Goal: Task Accomplishment & Management: Use online tool/utility

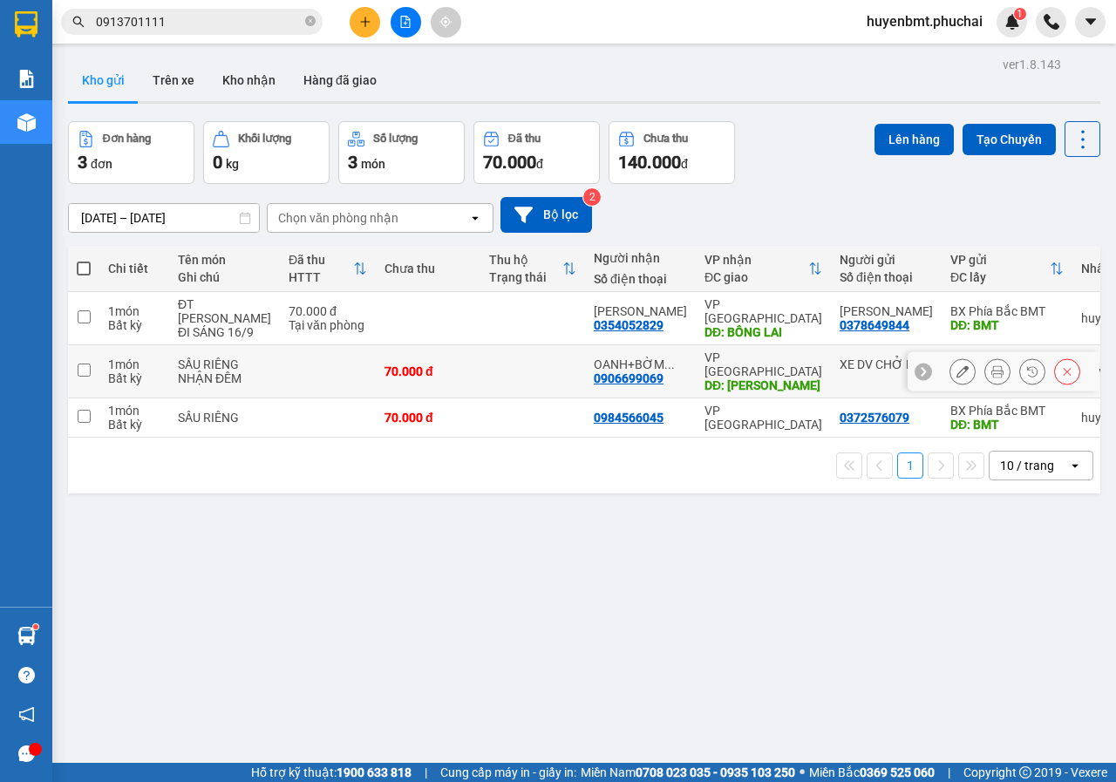
click at [82, 377] on input "checkbox" at bounding box center [84, 370] width 13 height 13
checkbox input "true"
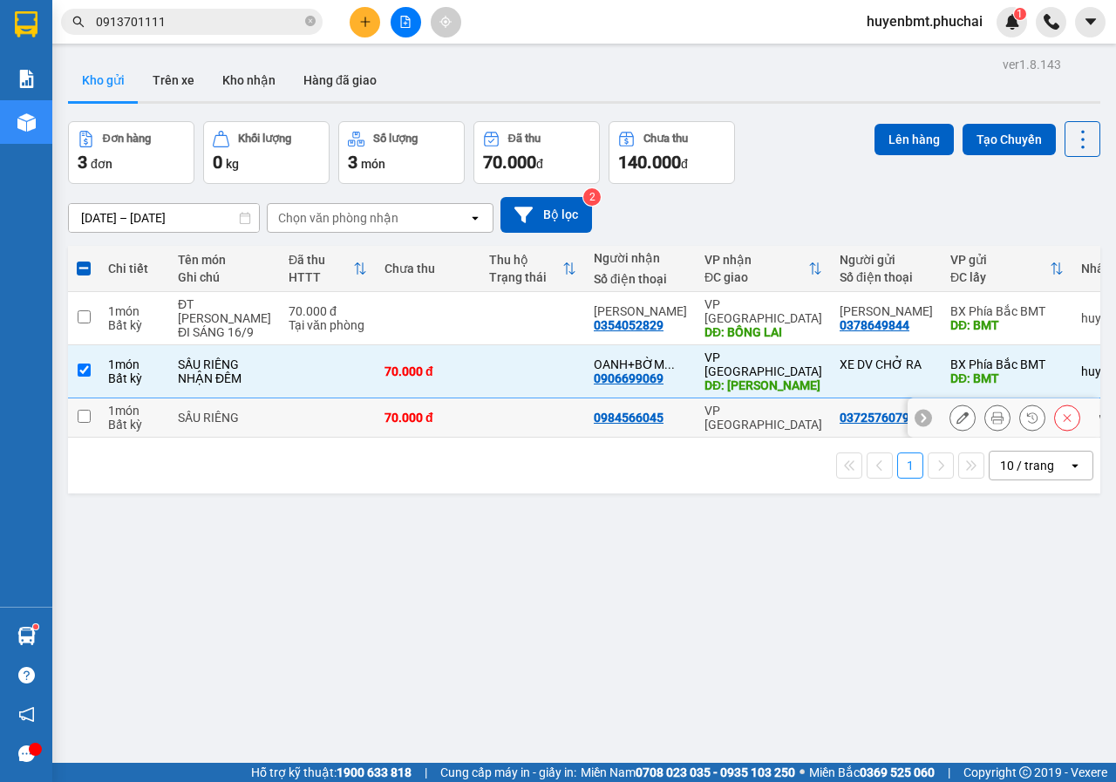
click at [85, 423] on input "checkbox" at bounding box center [84, 416] width 13 height 13
checkbox input "true"
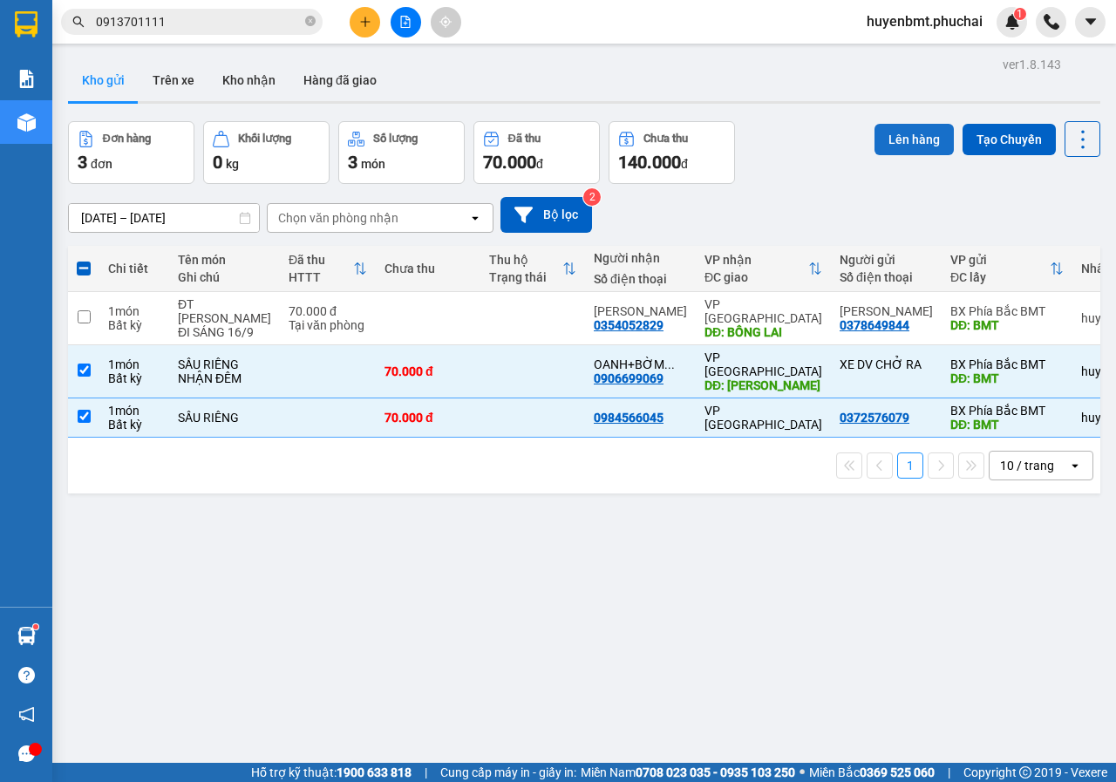
click at [899, 139] on button "Lên hàng" at bounding box center [914, 139] width 79 height 31
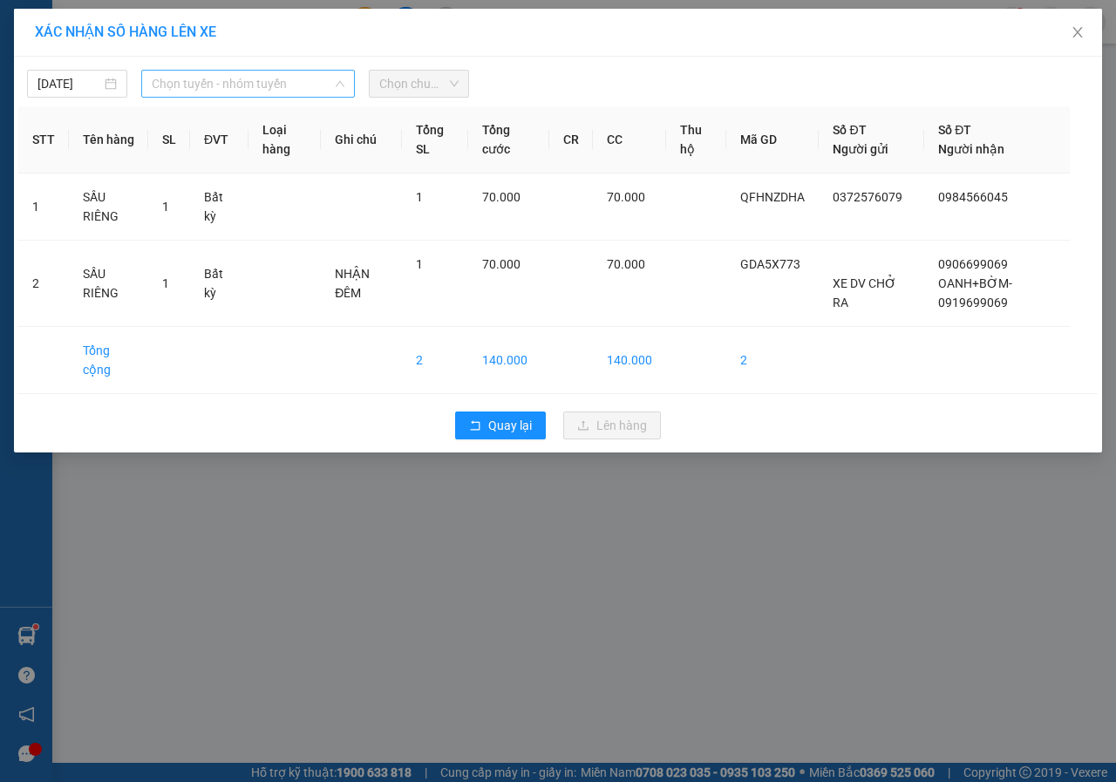
click at [200, 96] on span "Chọn tuyến - nhóm tuyến" at bounding box center [248, 84] width 193 height 26
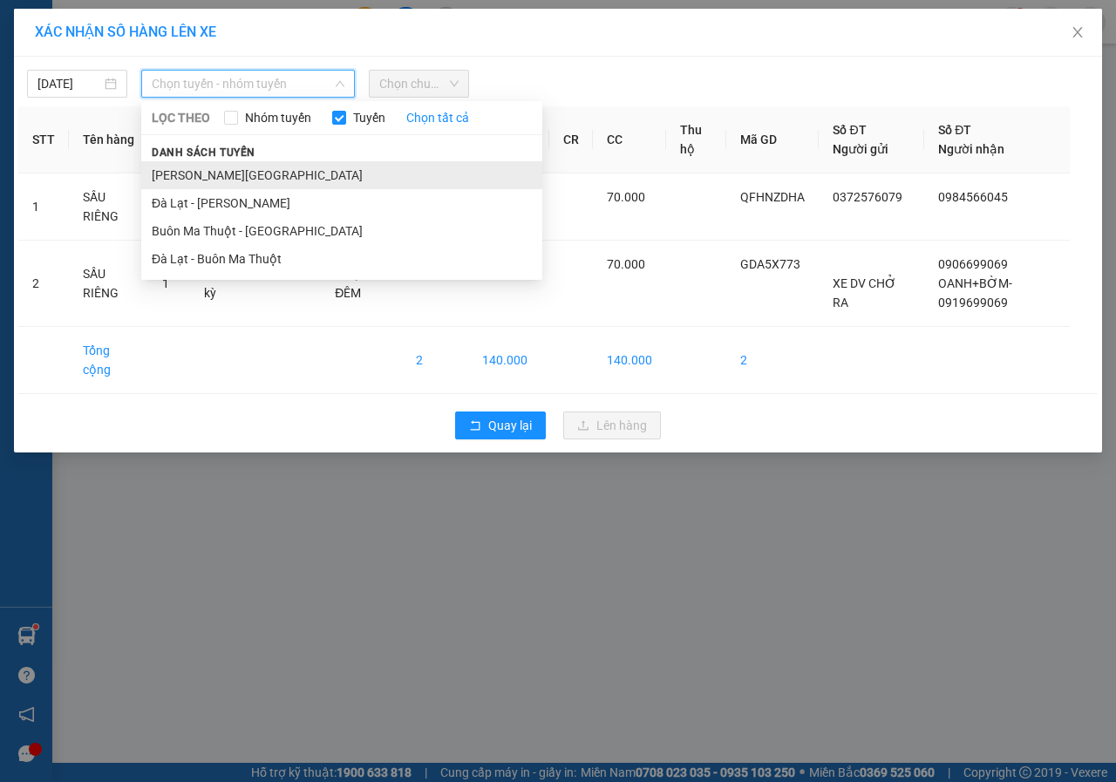
click at [202, 181] on li "[PERSON_NAME][GEOGRAPHIC_DATA]" at bounding box center [341, 175] width 401 height 28
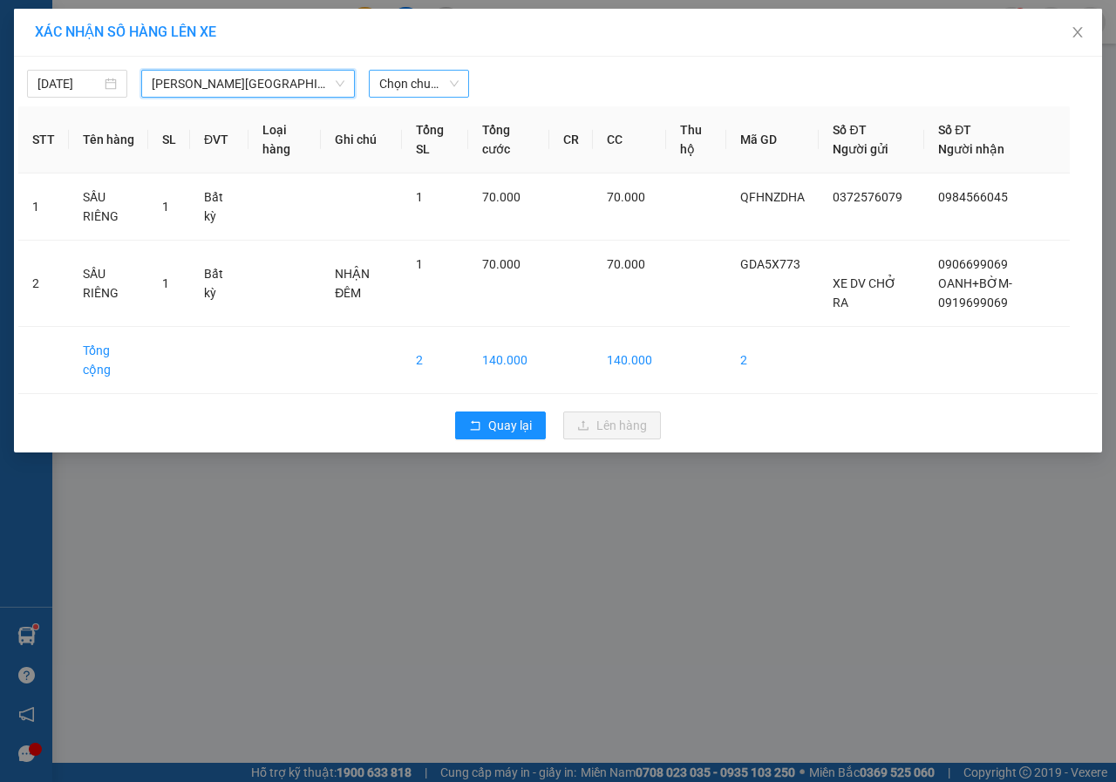
click at [407, 85] on span "Chọn chuyến" at bounding box center [418, 84] width 79 height 26
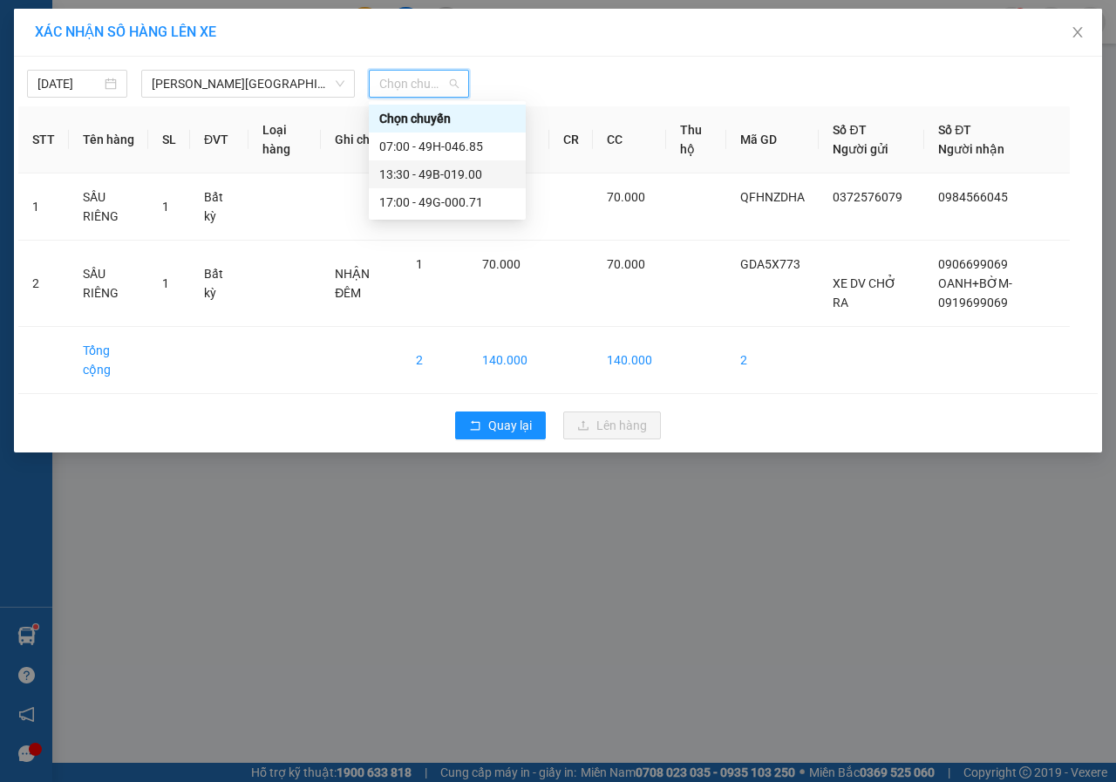
click at [436, 177] on div "13:30 - 49B-019.00" at bounding box center [447, 174] width 136 height 19
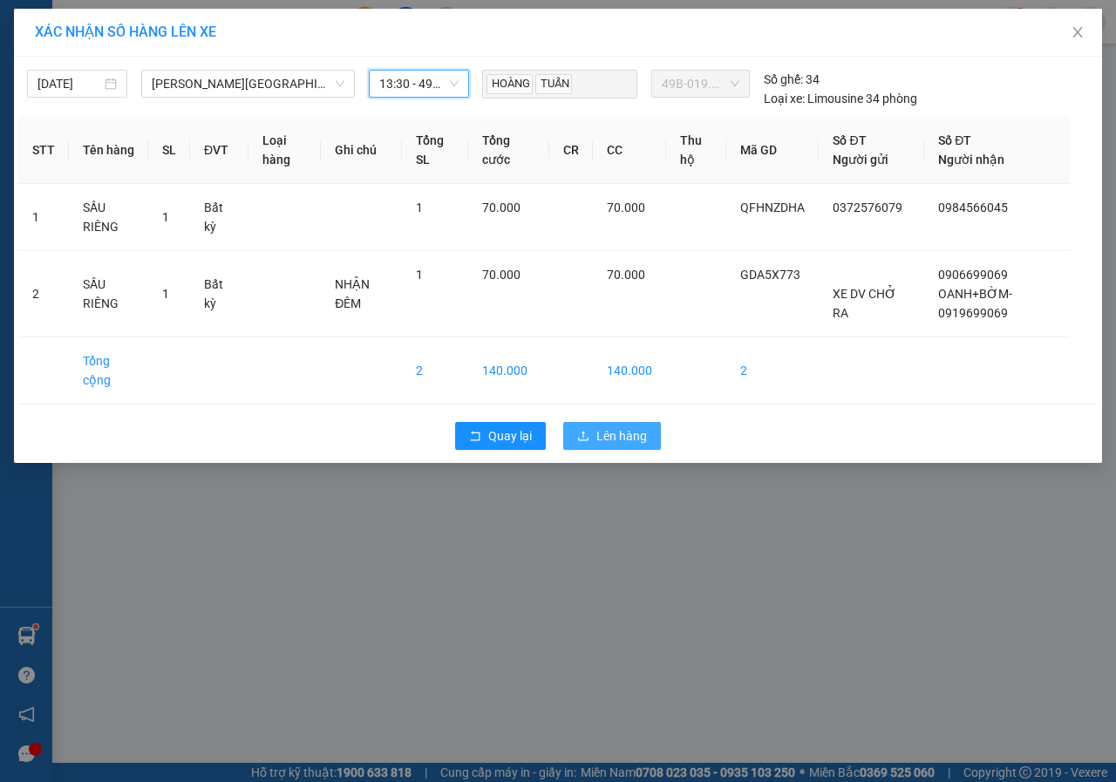
click at [607, 442] on span "Lên hàng" at bounding box center [622, 436] width 51 height 19
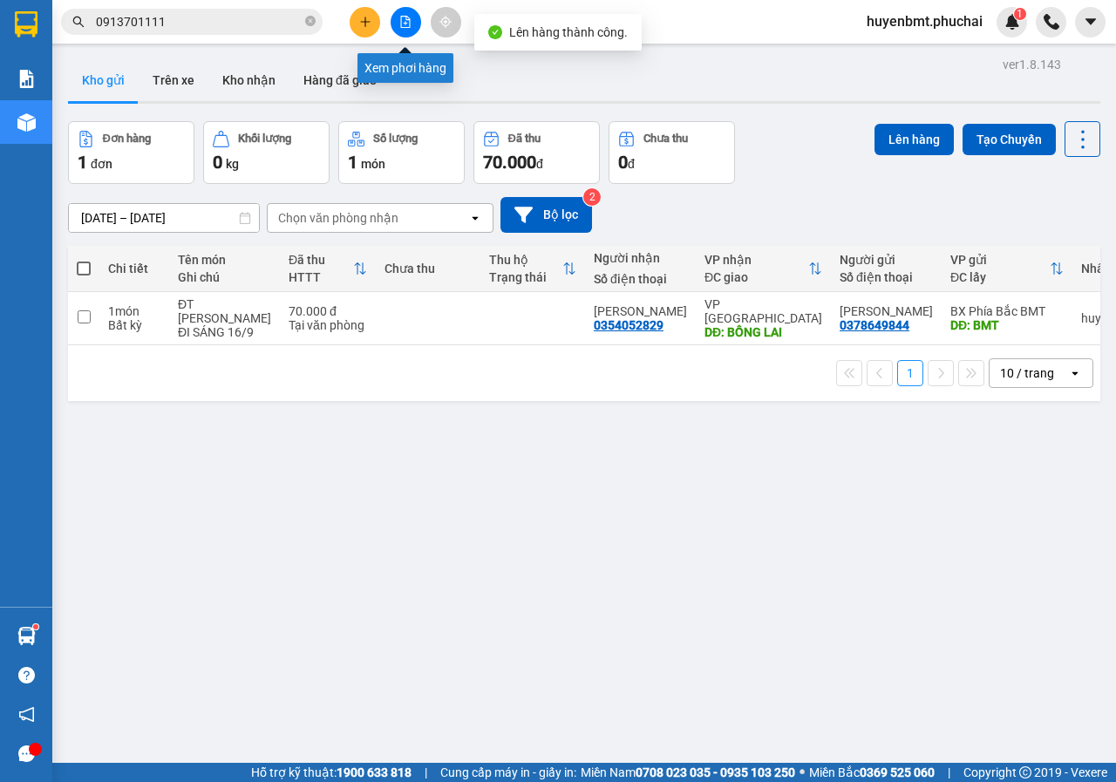
click at [395, 16] on button at bounding box center [406, 22] width 31 height 31
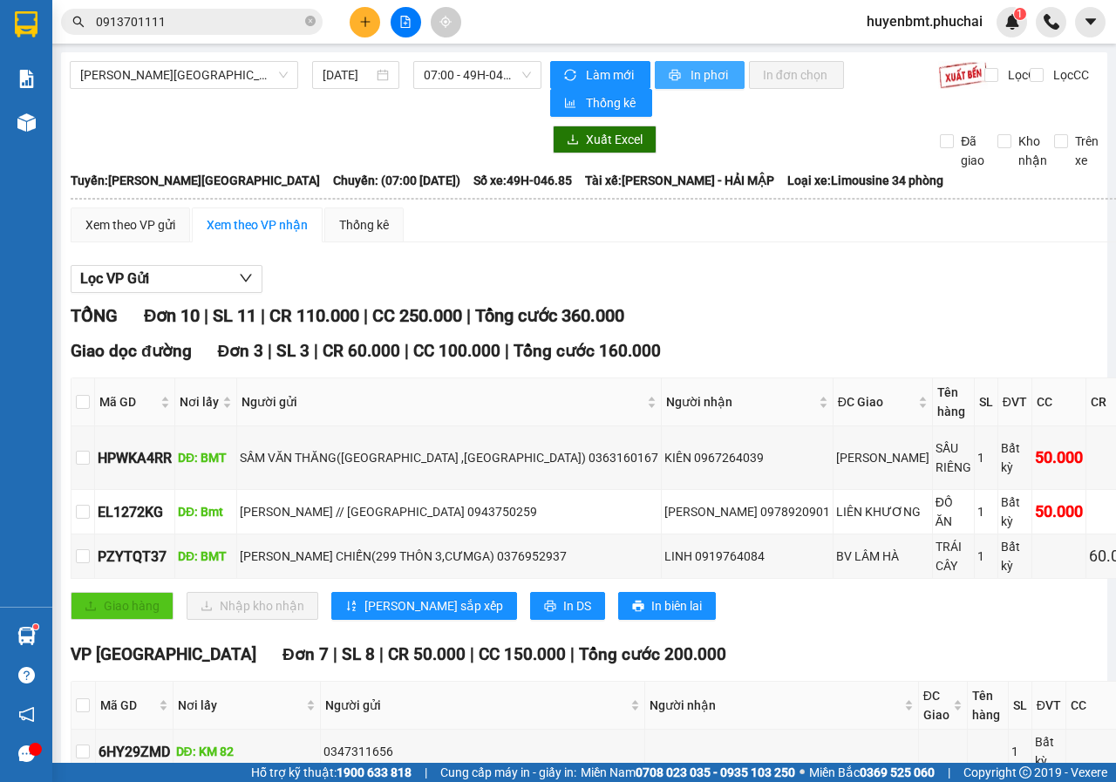
click at [691, 82] on span "In phơi" at bounding box center [711, 74] width 40 height 19
click at [467, 80] on span "07:00 - 49H-046.85" at bounding box center [477, 75] width 106 height 26
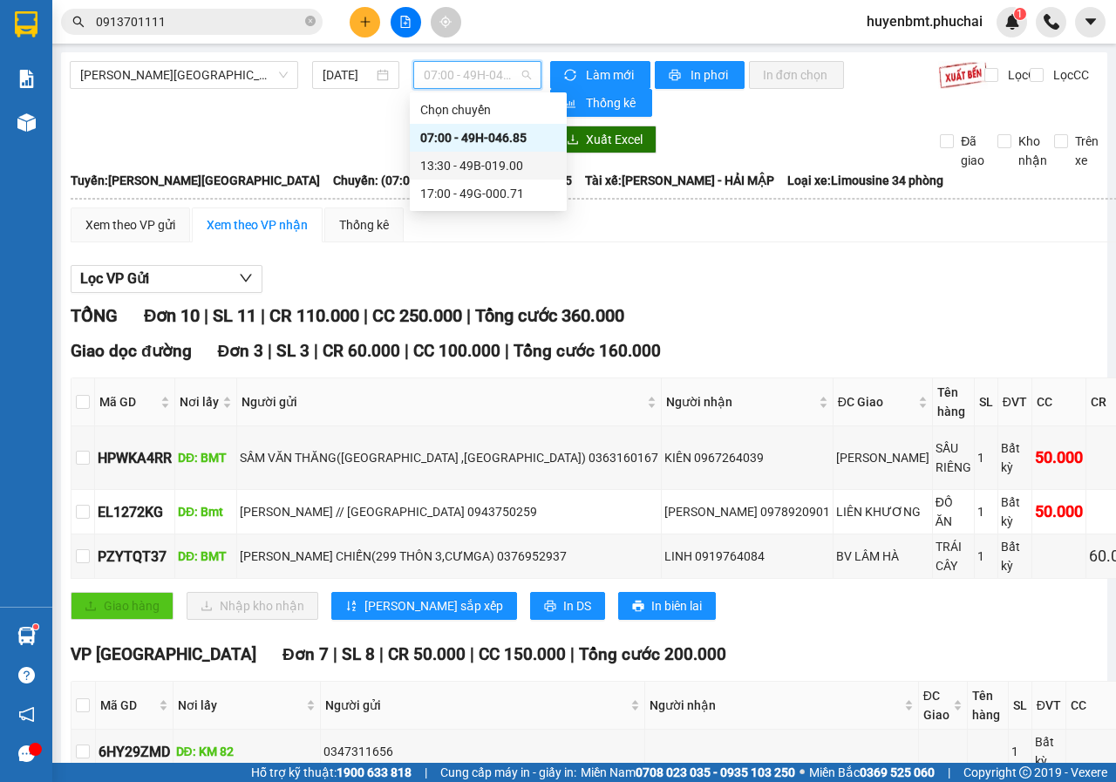
click at [460, 157] on div "13:30 - 49B-019.00" at bounding box center [488, 165] width 136 height 19
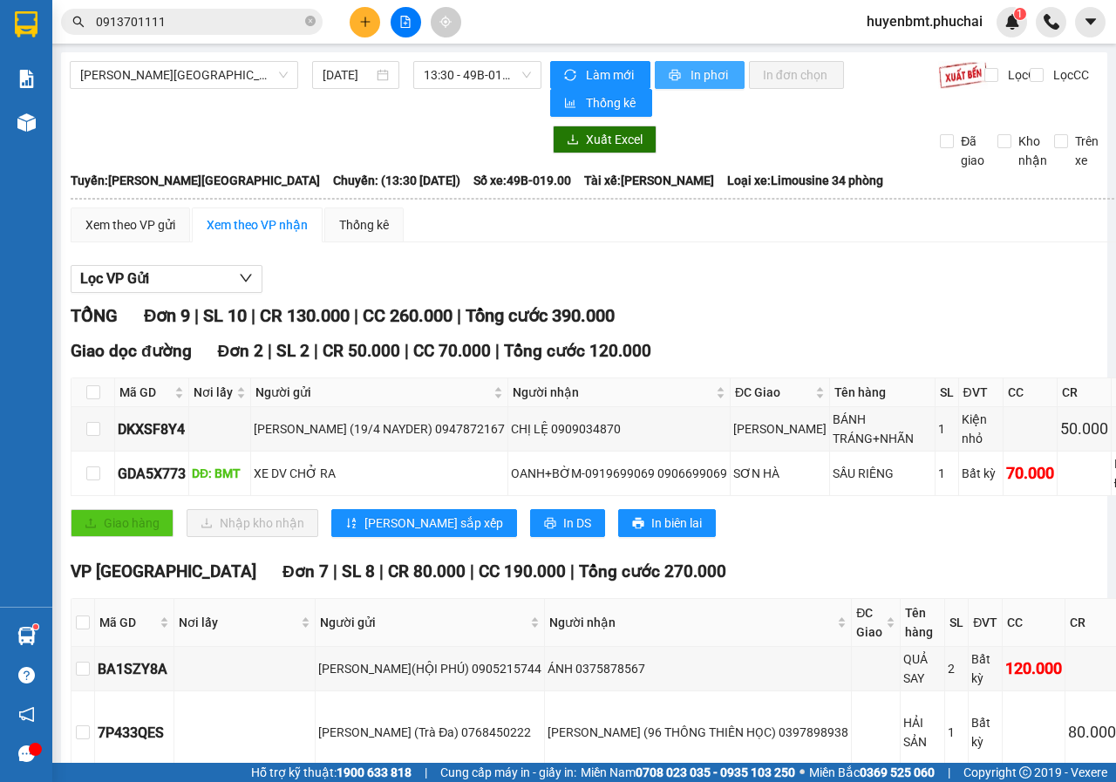
click at [701, 77] on span "In phơi" at bounding box center [711, 74] width 40 height 19
click at [950, 24] on span "huyenbmt.phuchai" at bounding box center [925, 21] width 144 height 22
click at [891, 48] on span "Đăng xuất" at bounding box center [932, 53] width 108 height 19
